Goal: Transaction & Acquisition: Download file/media

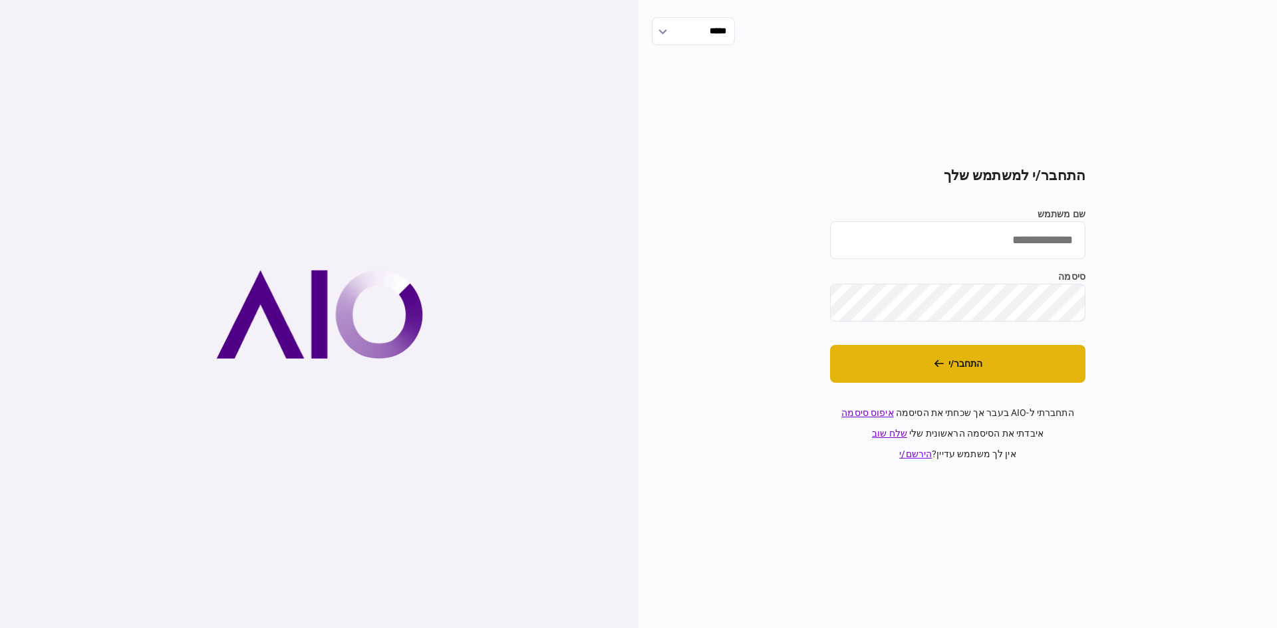
type input "**********"
click at [949, 356] on button "התחבר/י" at bounding box center [957, 364] width 255 height 38
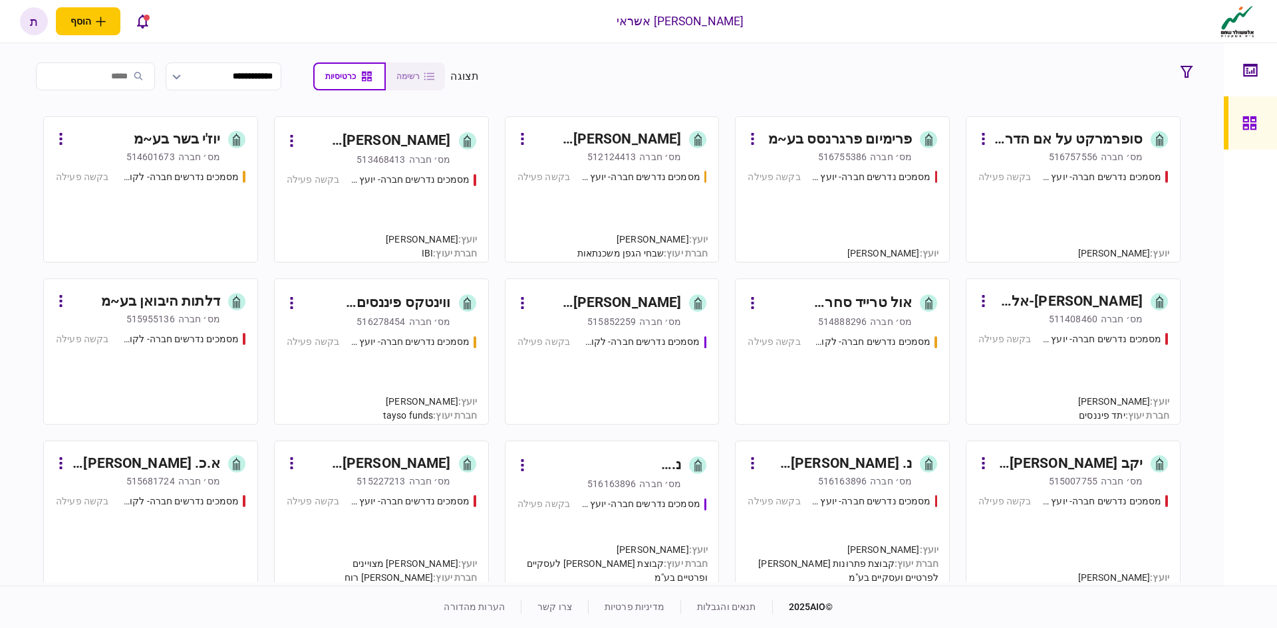
click at [656, 136] on div "רזניק מערכות תשתית (1995) בע~מ" at bounding box center [607, 139] width 149 height 21
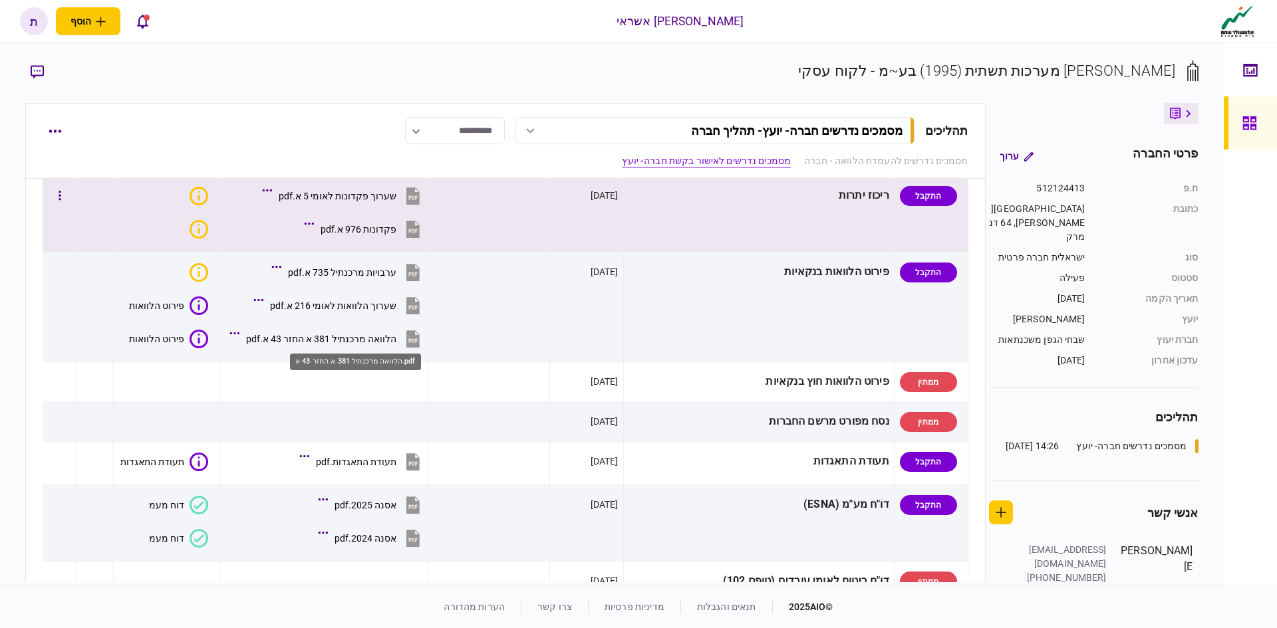
scroll to position [465, 0]
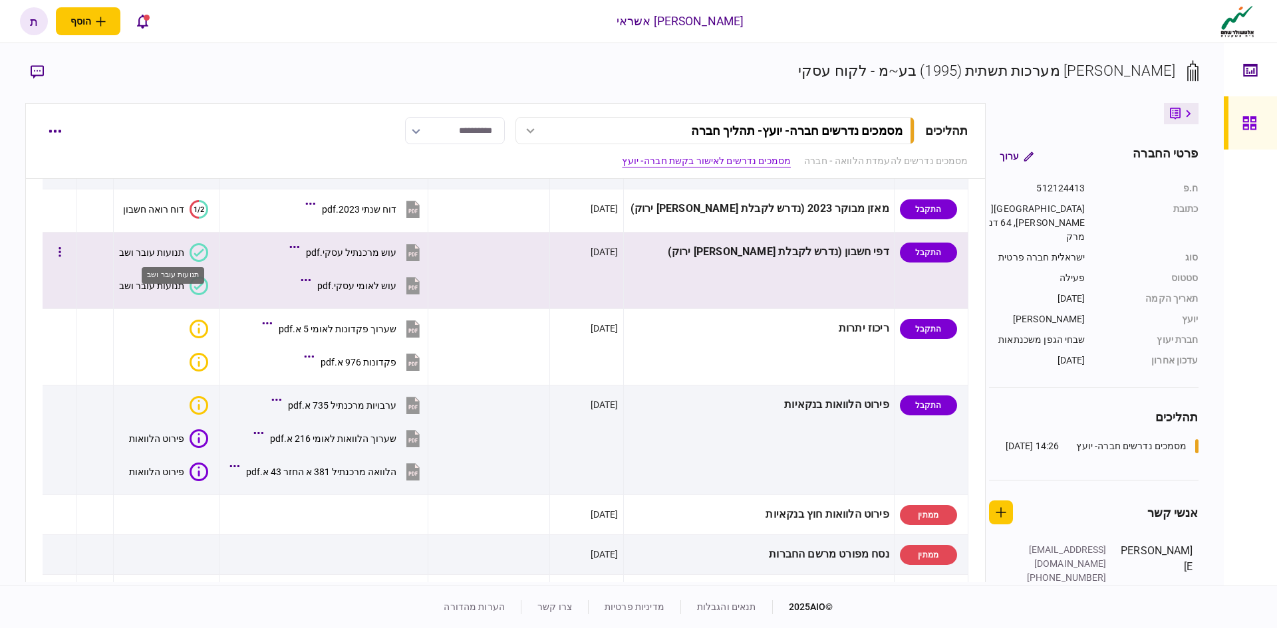
click at [184, 248] on div "תנועות עובר ושב" at bounding box center [151, 252] width 65 height 11
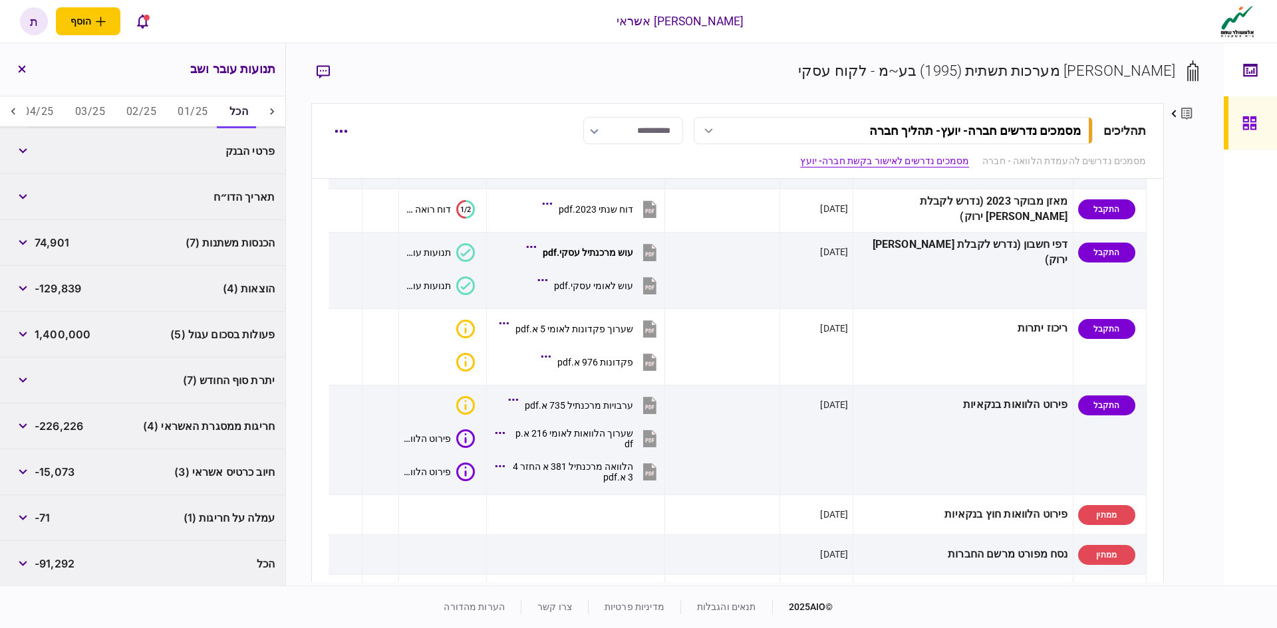
scroll to position [134, 0]
click at [26, 515] on icon "button" at bounding box center [23, 516] width 9 height 5
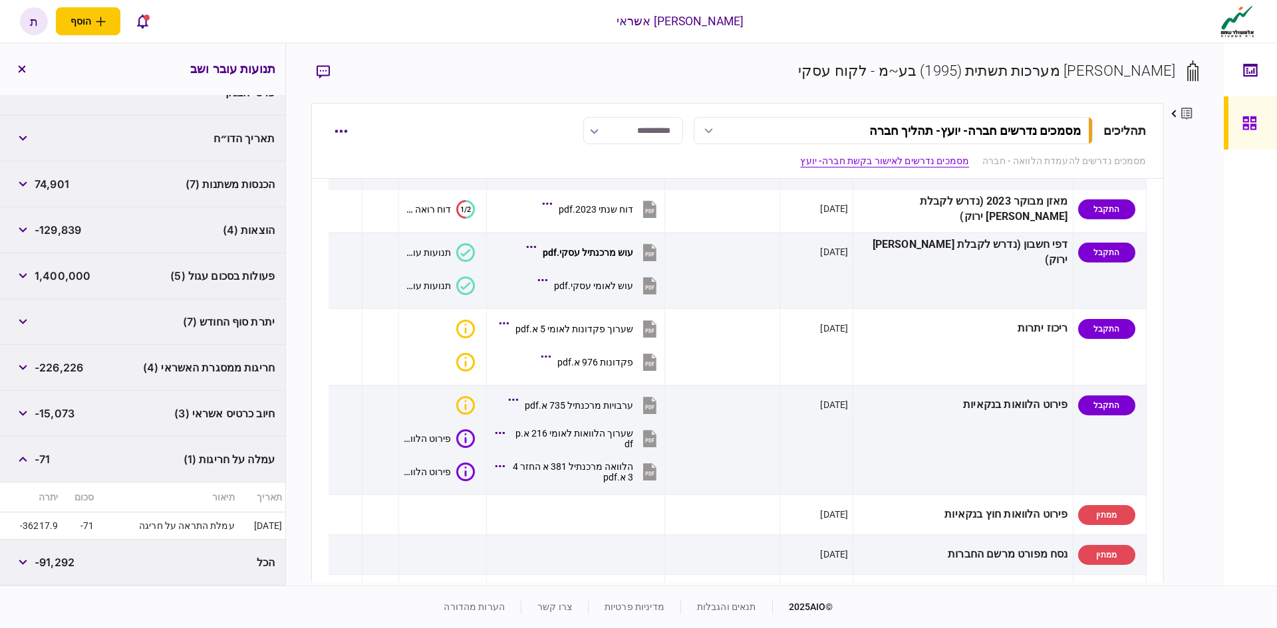
scroll to position [125, 0]
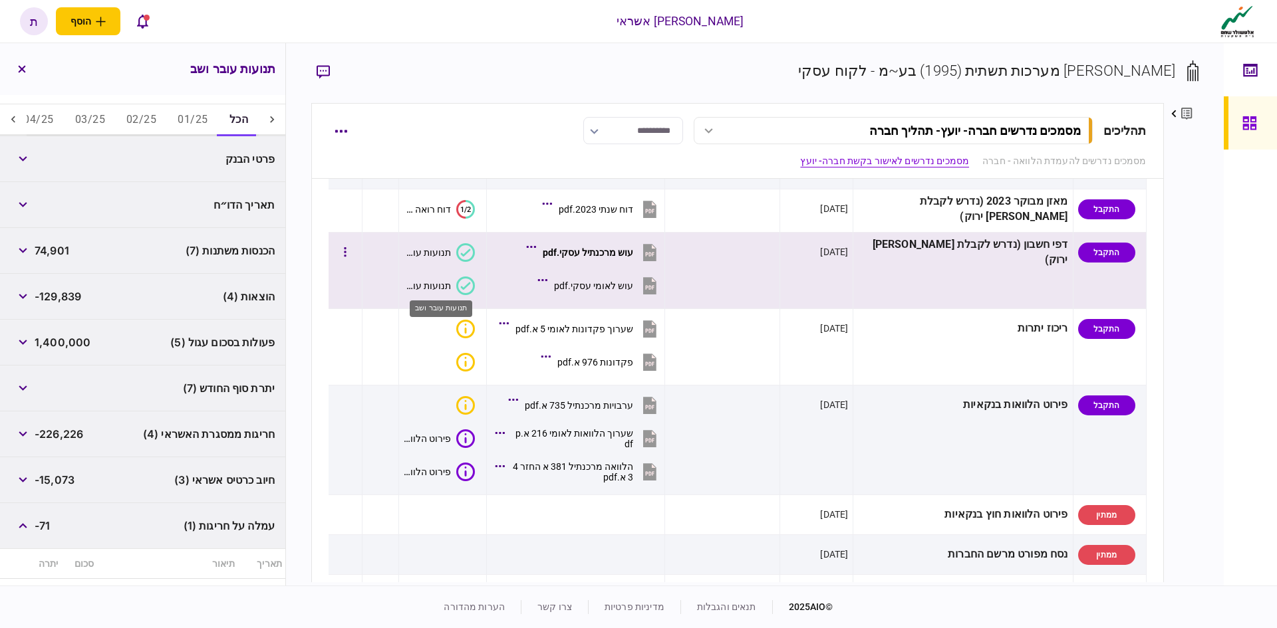
click at [451, 284] on div "תנועות עובר ושב" at bounding box center [427, 286] width 47 height 11
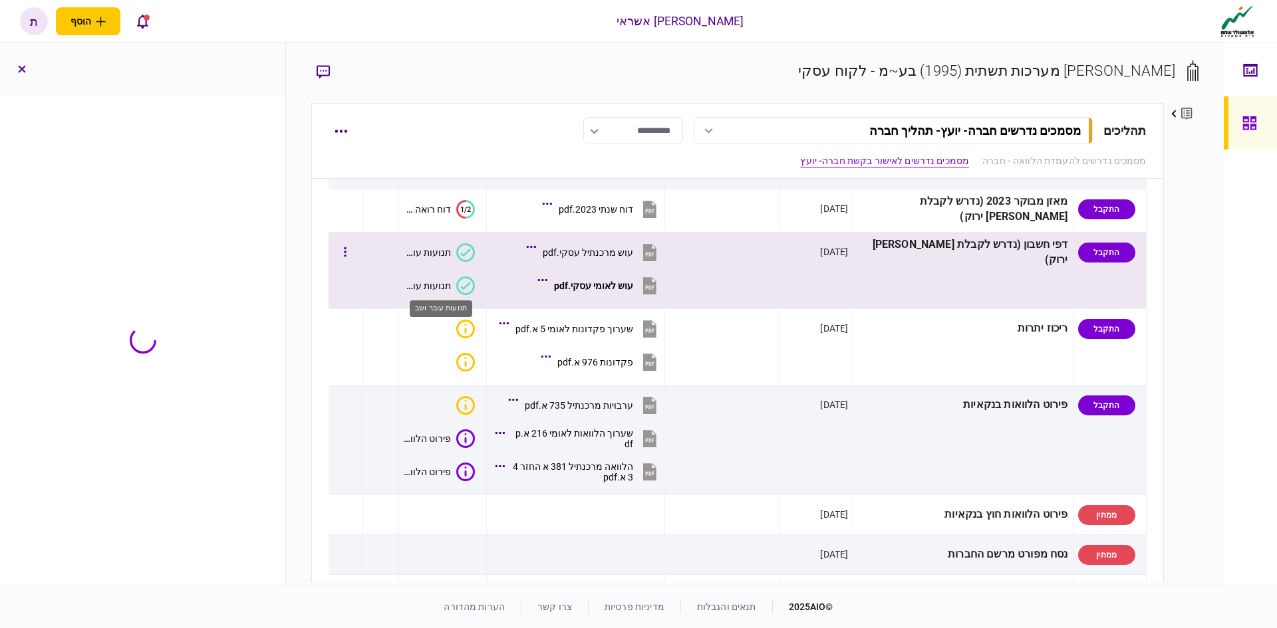
scroll to position [88, 0]
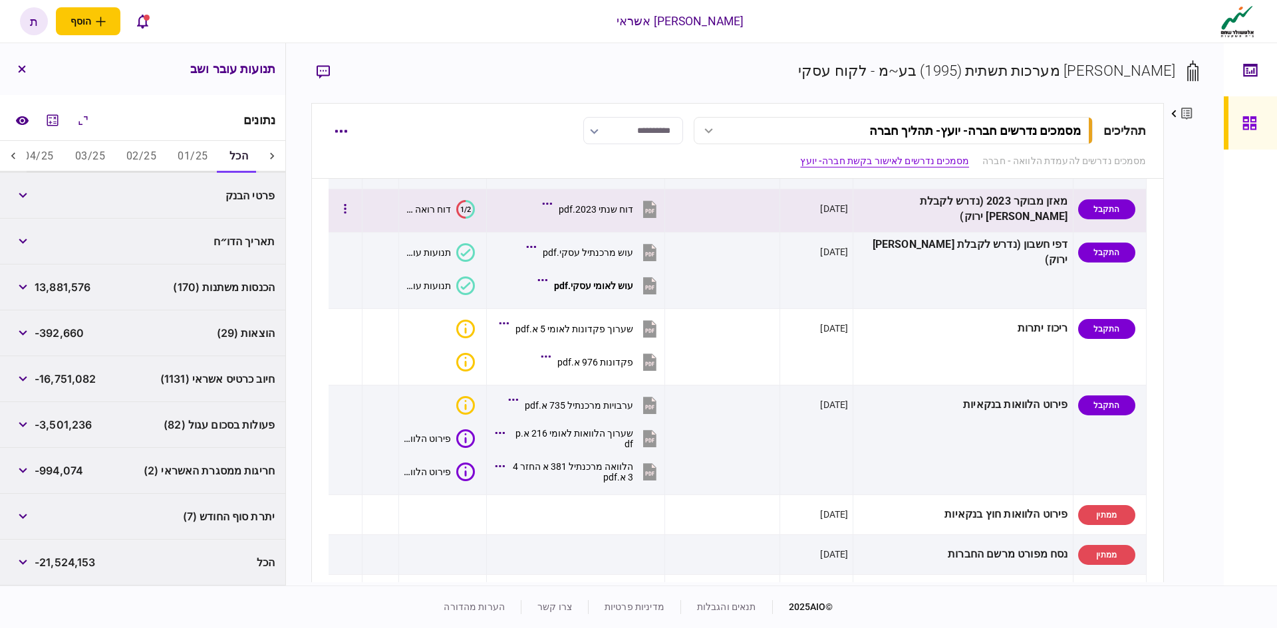
click at [656, 205] on icon at bounding box center [649, 209] width 13 height 17
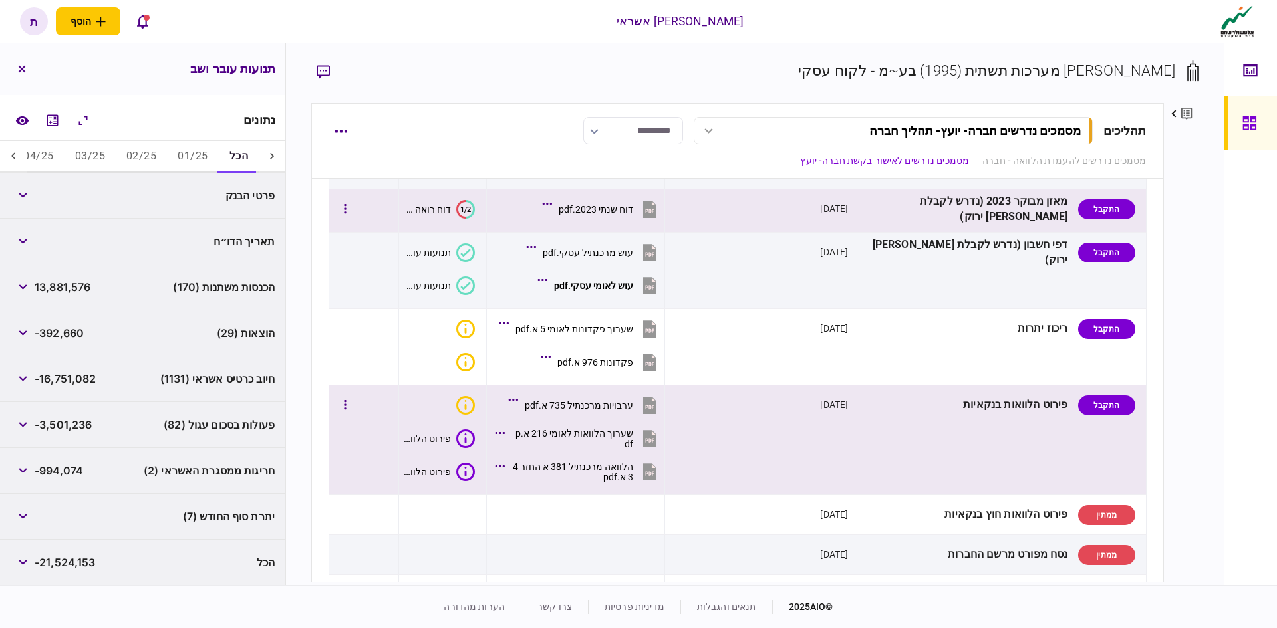
scroll to position [332, 0]
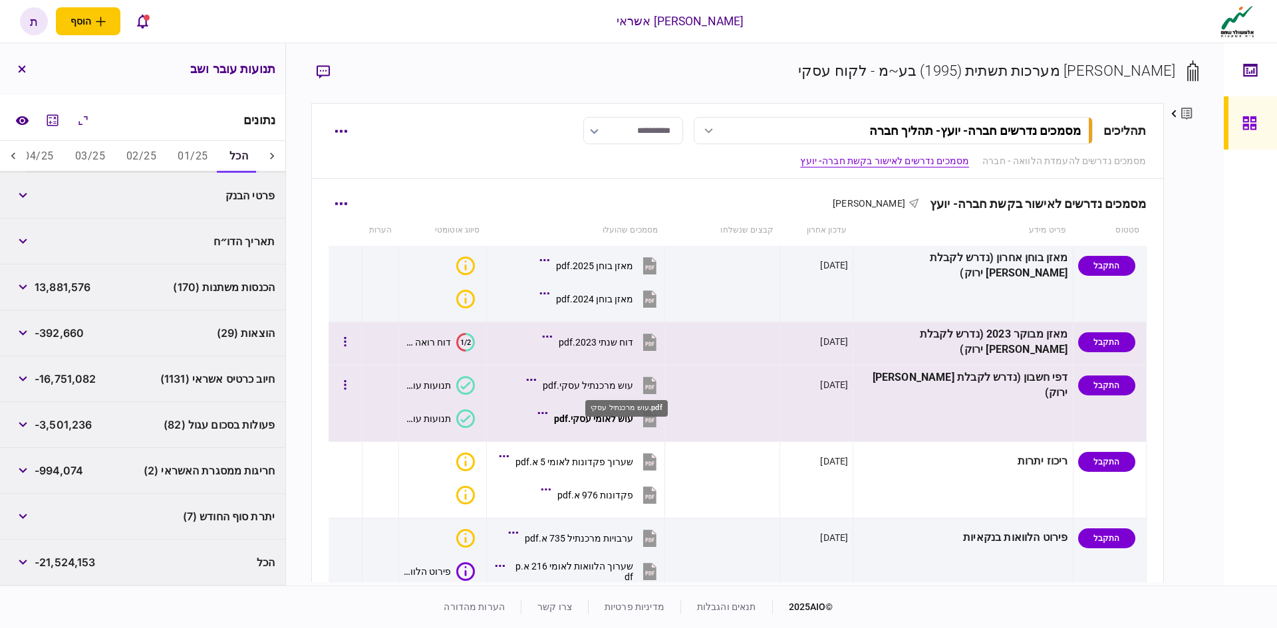
click at [633, 384] on div "עוש מרכנתיל עסקי.pdf" at bounding box center [588, 385] width 90 height 11
click at [660, 388] on icon at bounding box center [650, 386] width 20 height 20
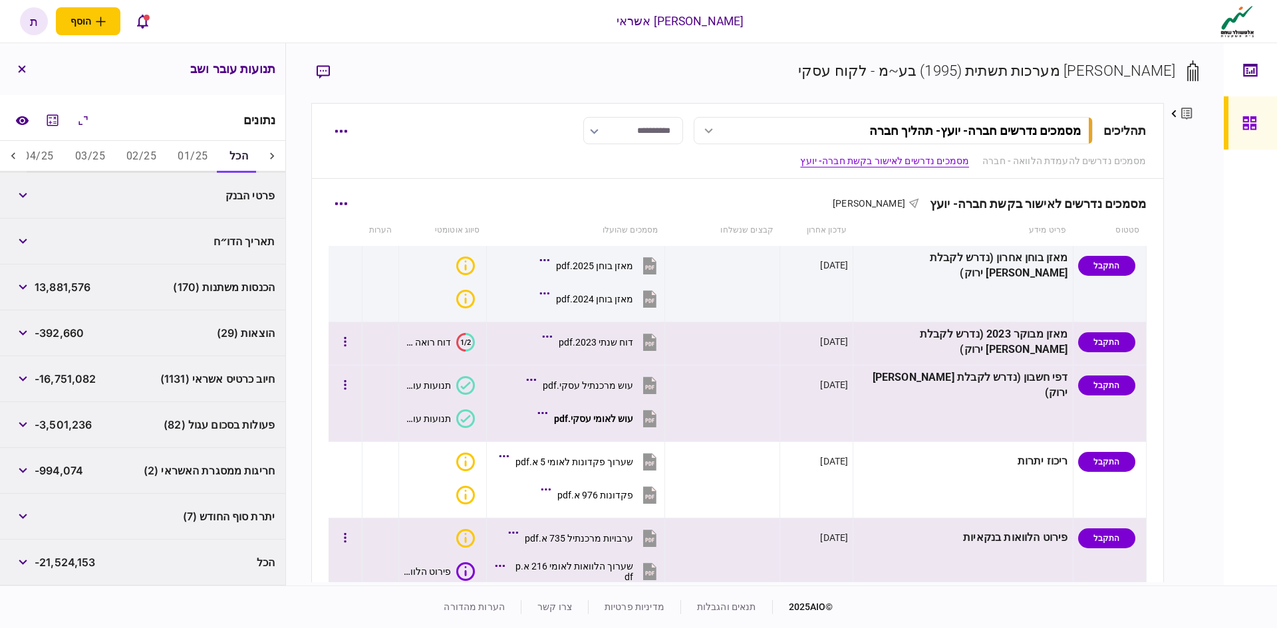
scroll to position [465, 0]
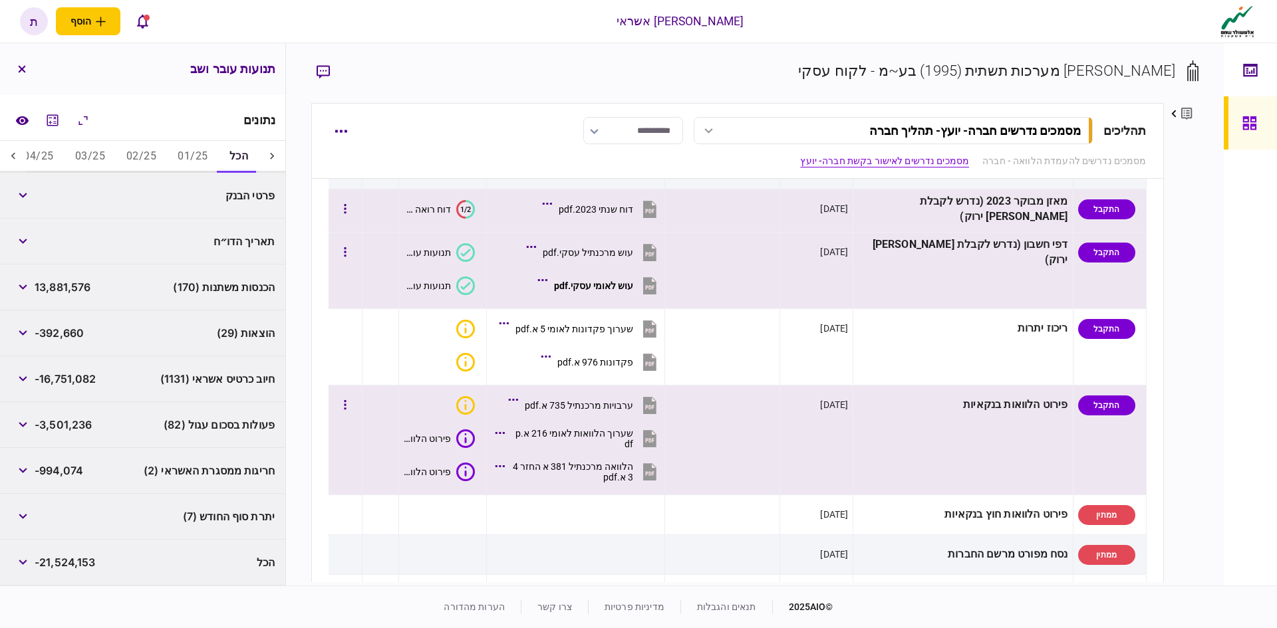
click at [654, 472] on icon at bounding box center [649, 473] width 9 height 4
click at [656, 469] on icon at bounding box center [649, 471] width 13 height 17
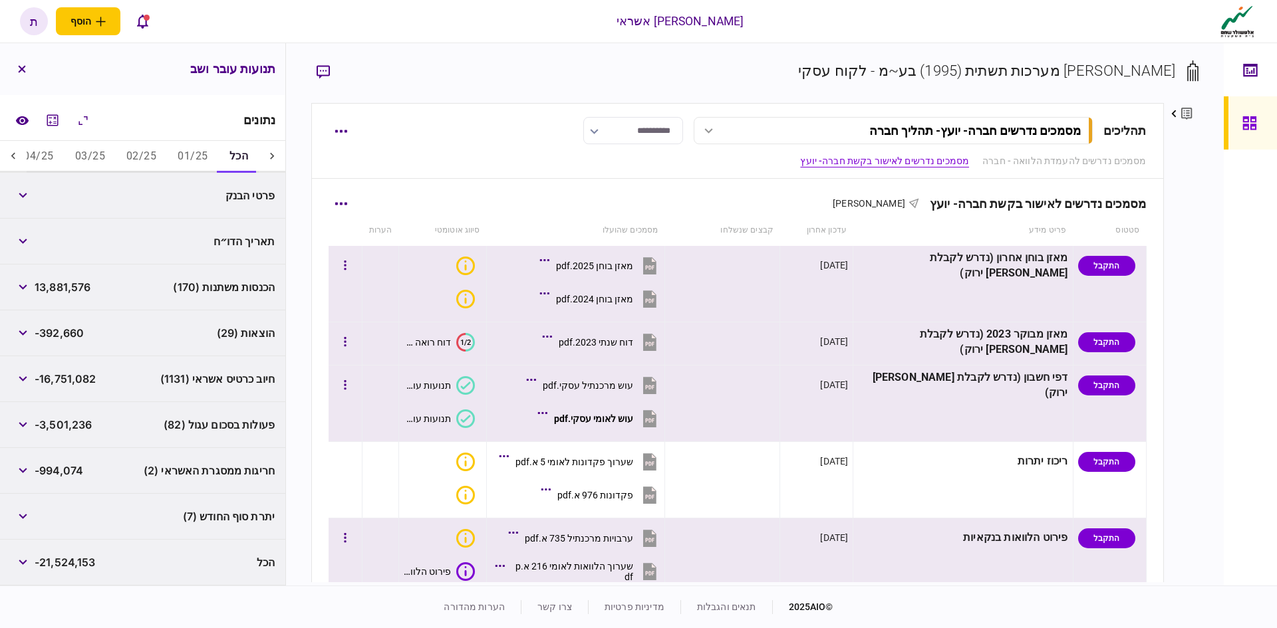
click at [654, 302] on icon at bounding box center [649, 301] width 9 height 4
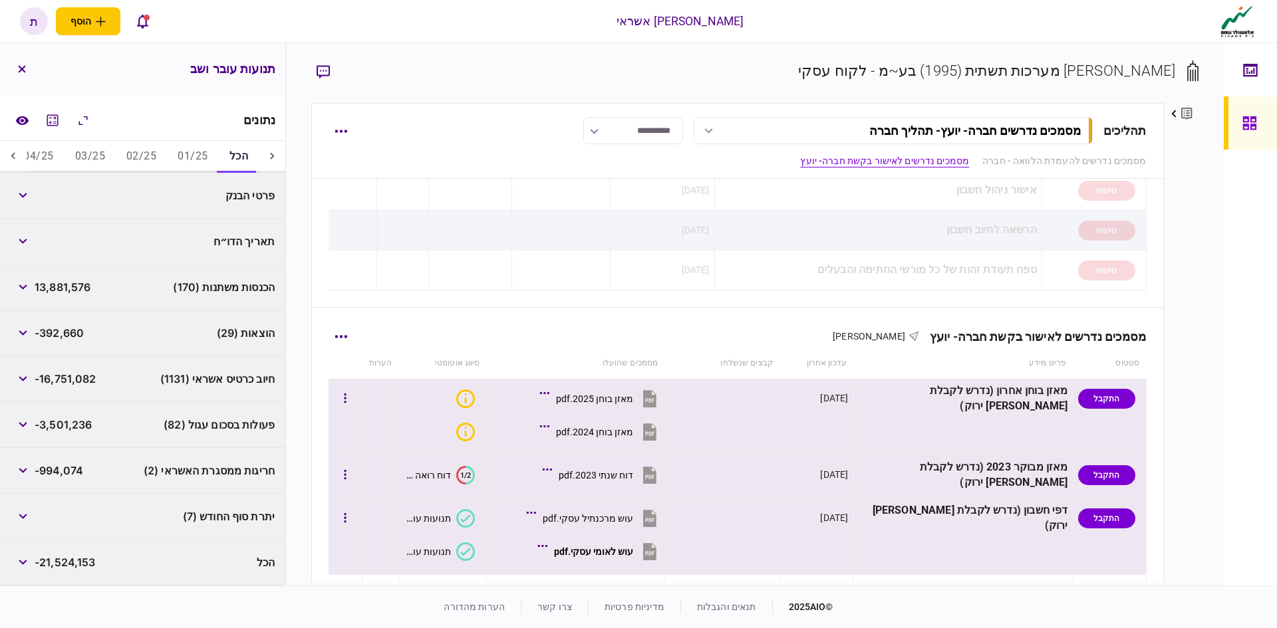
scroll to position [399, 0]
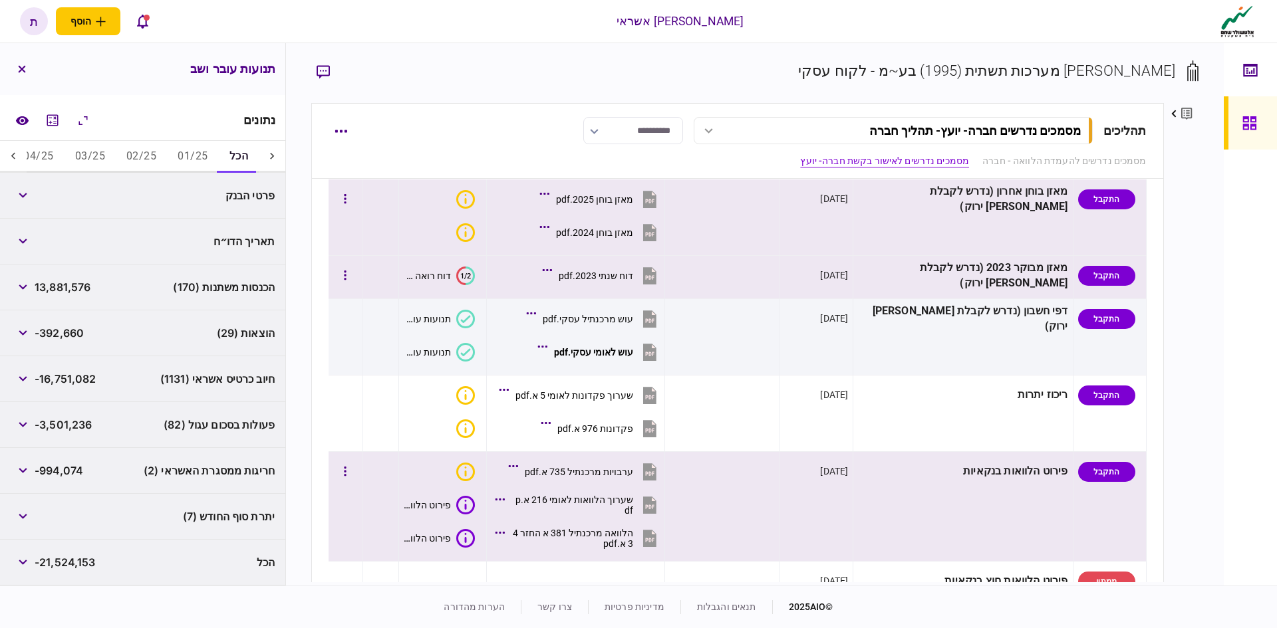
click at [656, 275] on icon at bounding box center [649, 275] width 13 height 17
click at [656, 231] on icon at bounding box center [649, 232] width 13 height 17
